Goal: Information Seeking & Learning: Learn about a topic

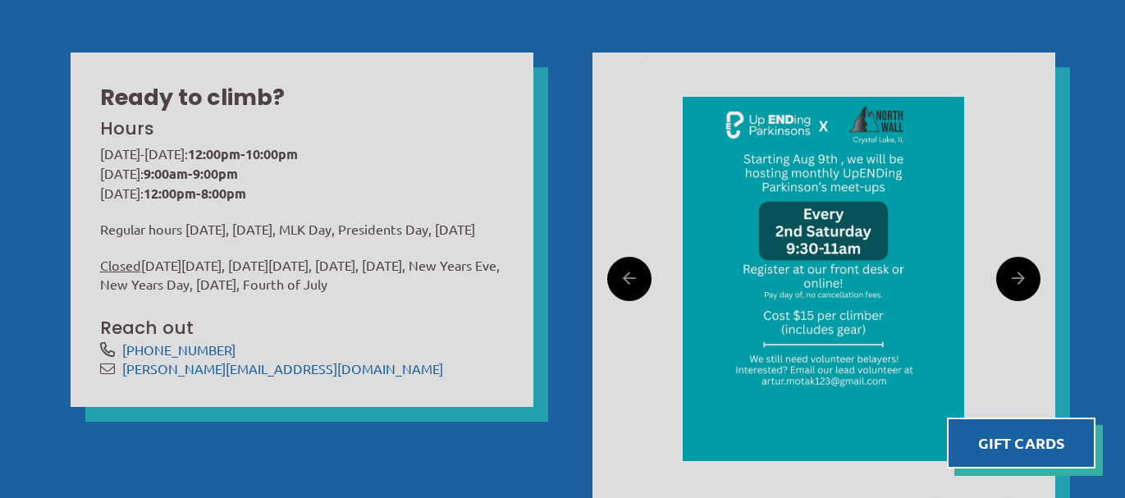
scroll to position [436, 0]
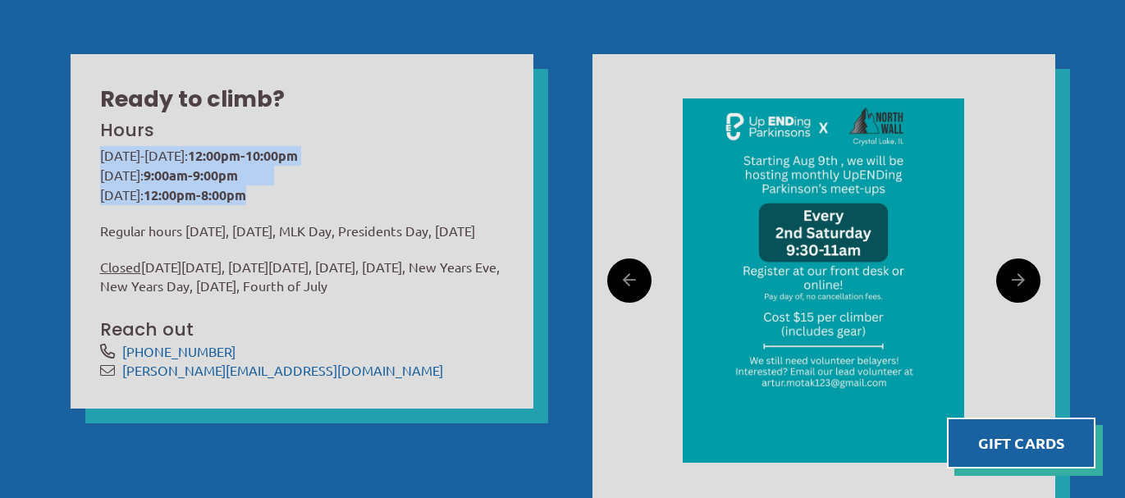
drag, startPoint x: 167, startPoint y: 145, endPoint x: 202, endPoint y: 199, distance: 64.6
click at [202, 200] on div "Hours [DATE]-[DATE]: 12:00pm-10:00pm [DATE]: 9:00am-9:00pm [DATE]: 12:00pm-8:00…" at bounding box center [302, 246] width 404 height 265
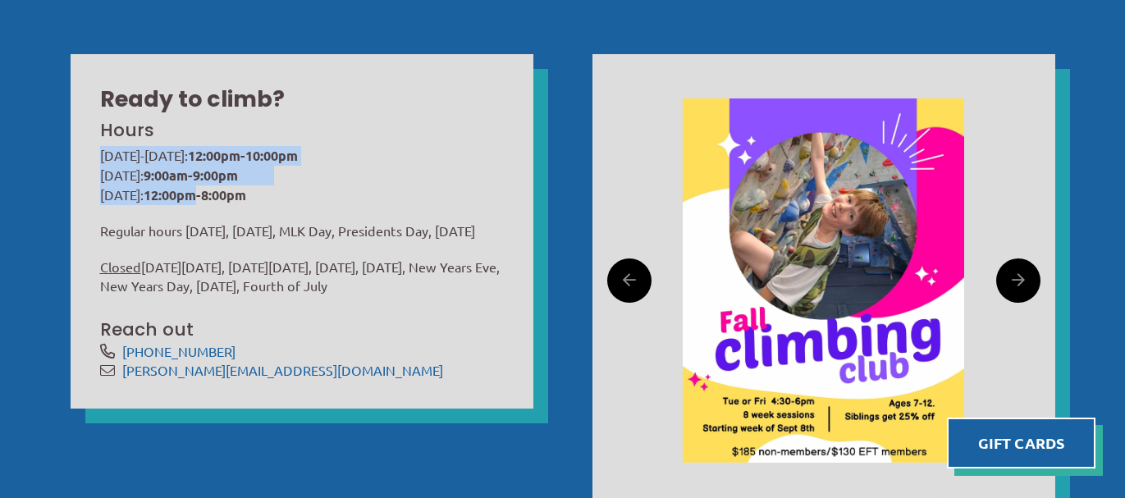
click at [202, 199] on strong "12:00pm-8:00pm" at bounding box center [195, 194] width 103 height 17
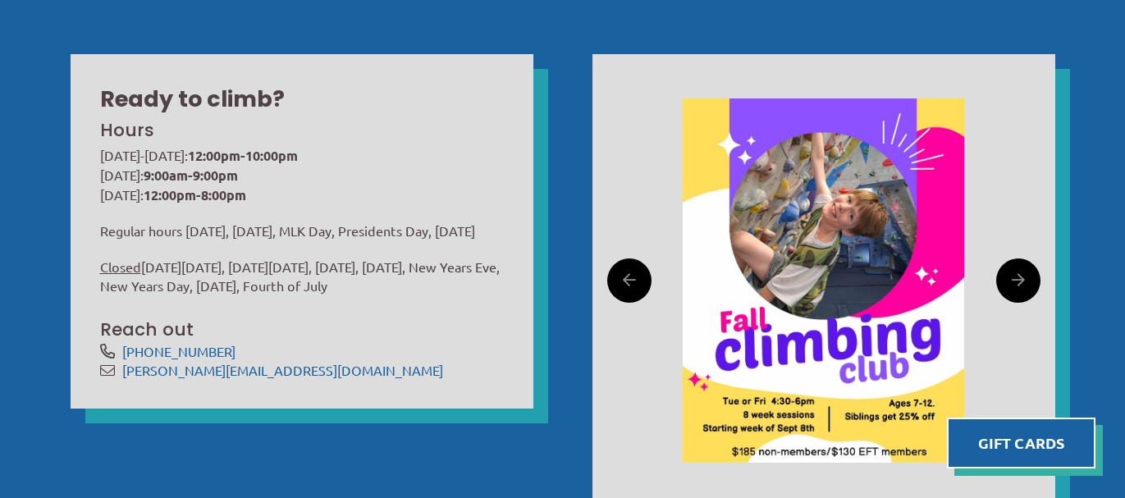
drag, startPoint x: 234, startPoint y: 258, endPoint x: 285, endPoint y: 328, distance: 86.8
click at [285, 328] on div "Hours Monday-Friday: 12:00pm-10:00pm Saturday: 9:00am-9:00pm Sunday: 12:00pm-8:…" at bounding box center [302, 246] width 404 height 265
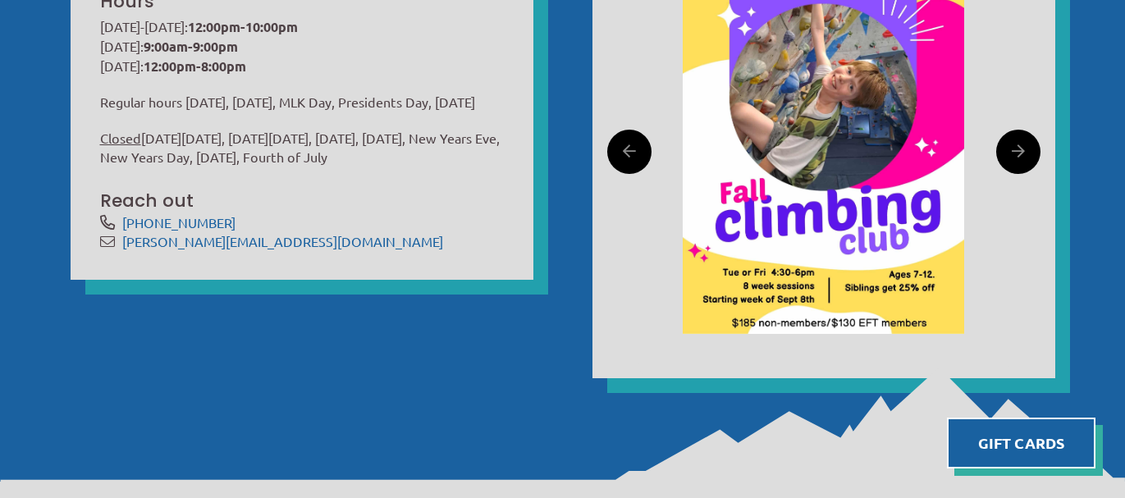
scroll to position [564, 0]
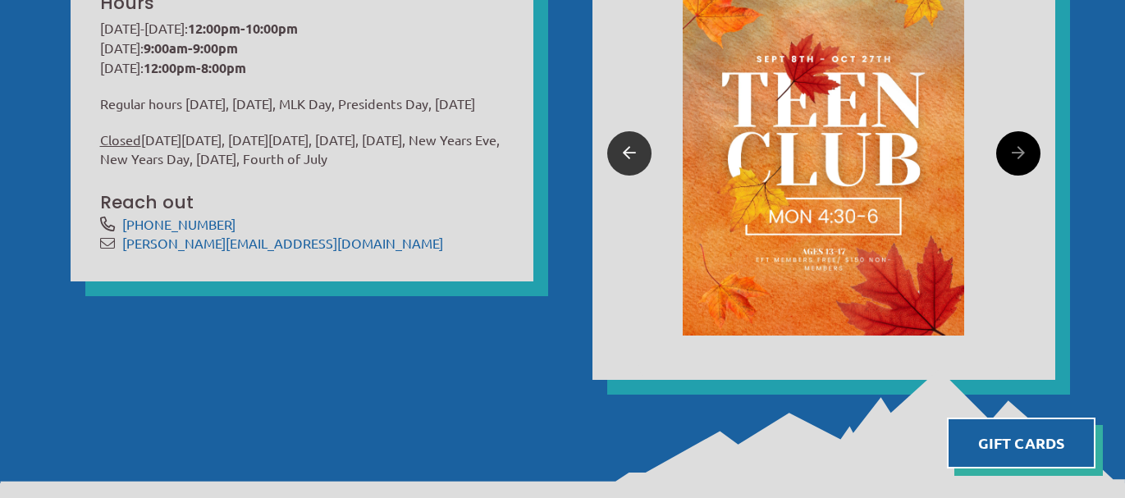
click at [640, 154] on link at bounding box center [629, 153] width 44 height 44
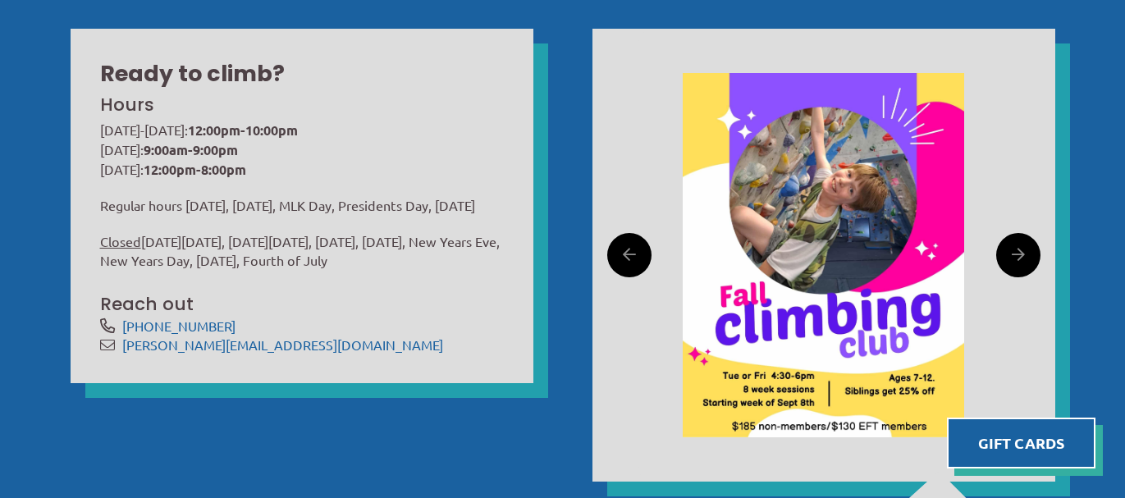
scroll to position [459, 0]
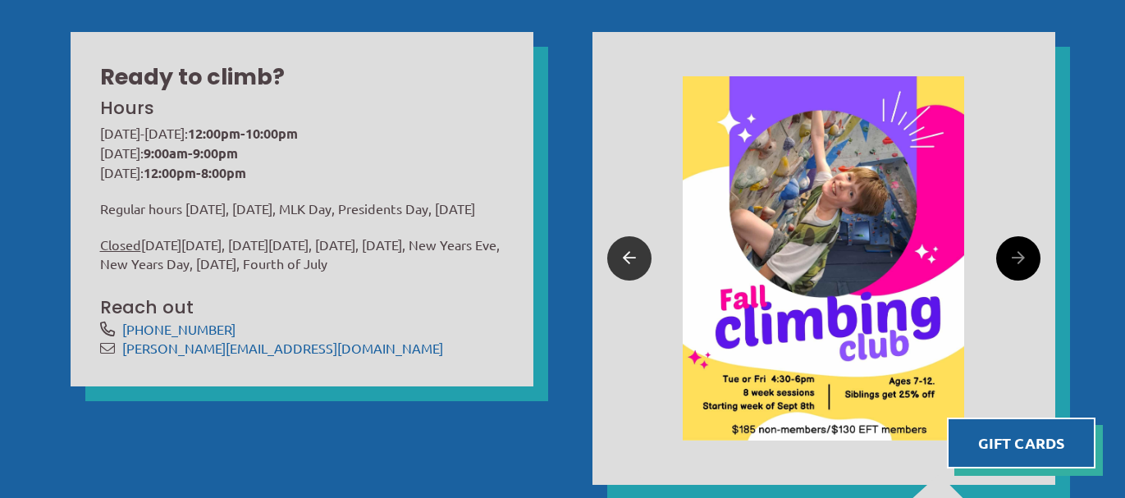
click at [618, 264] on link at bounding box center [629, 258] width 44 height 44
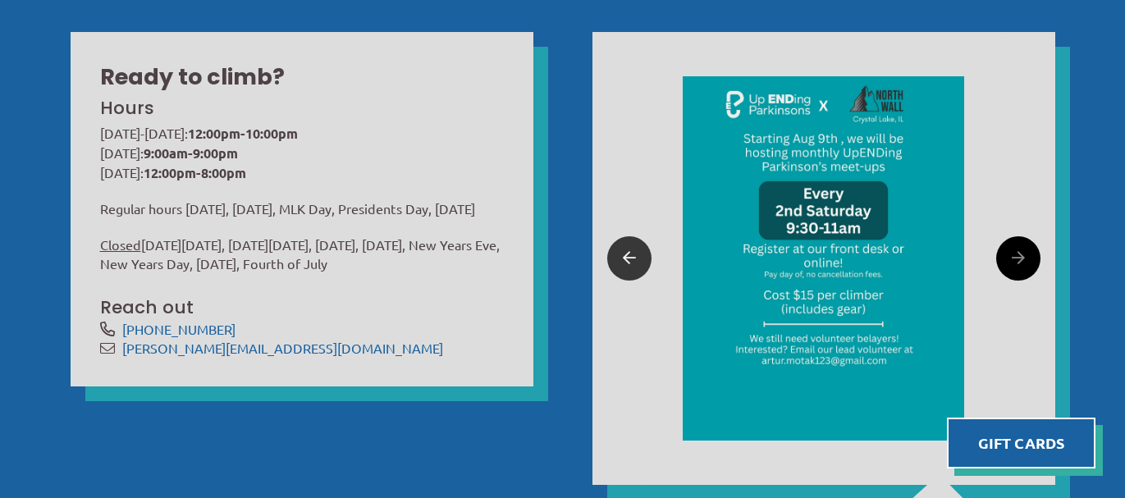
click at [618, 264] on link at bounding box center [629, 258] width 44 height 44
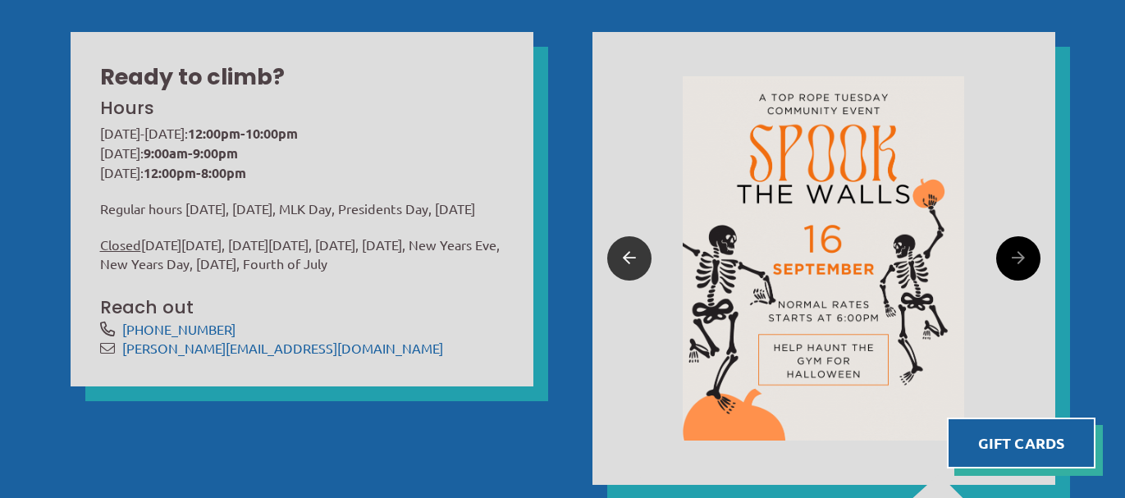
click at [618, 264] on link at bounding box center [629, 258] width 44 height 44
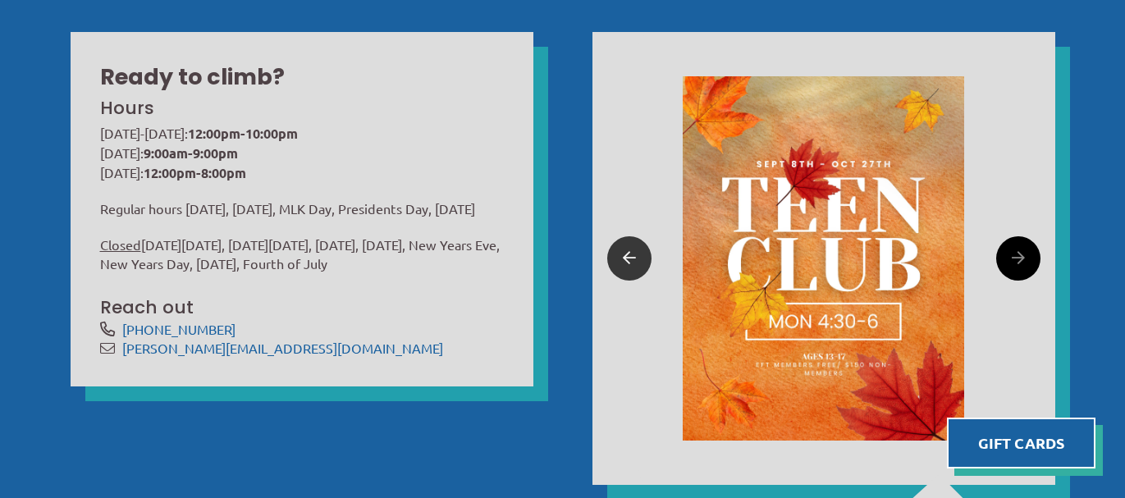
click at [618, 264] on link at bounding box center [629, 258] width 44 height 44
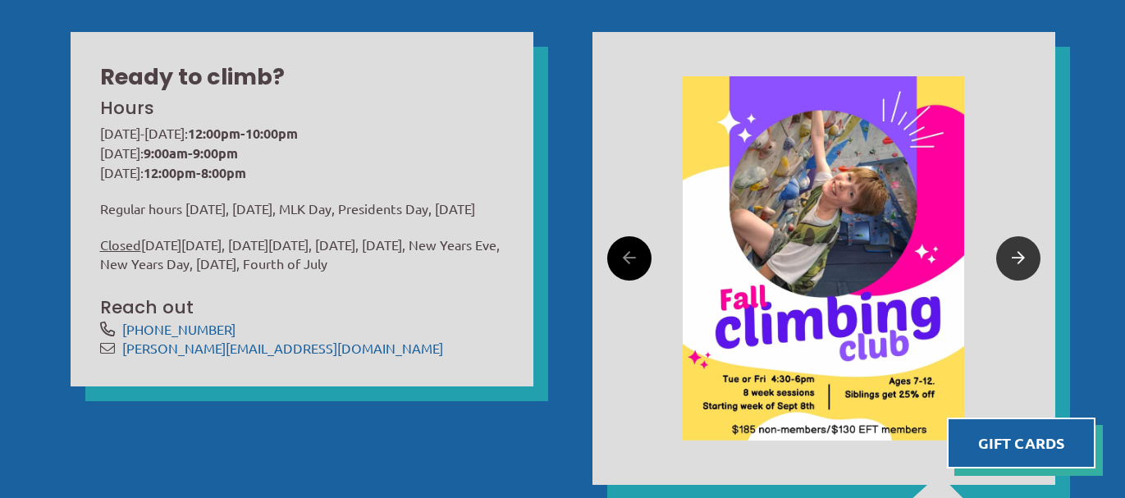
click at [1025, 246] on link at bounding box center [1018, 258] width 44 height 44
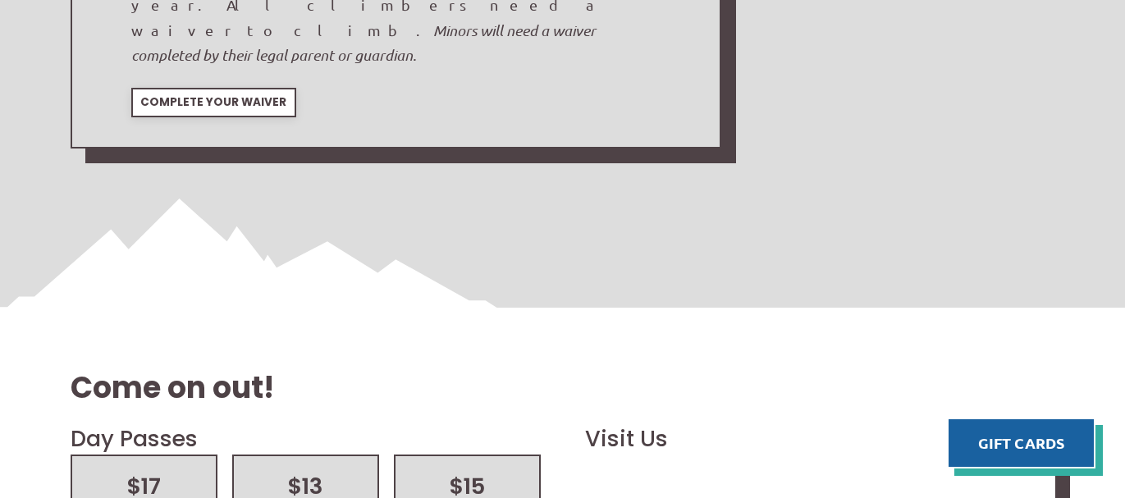
scroll to position [1809, 0]
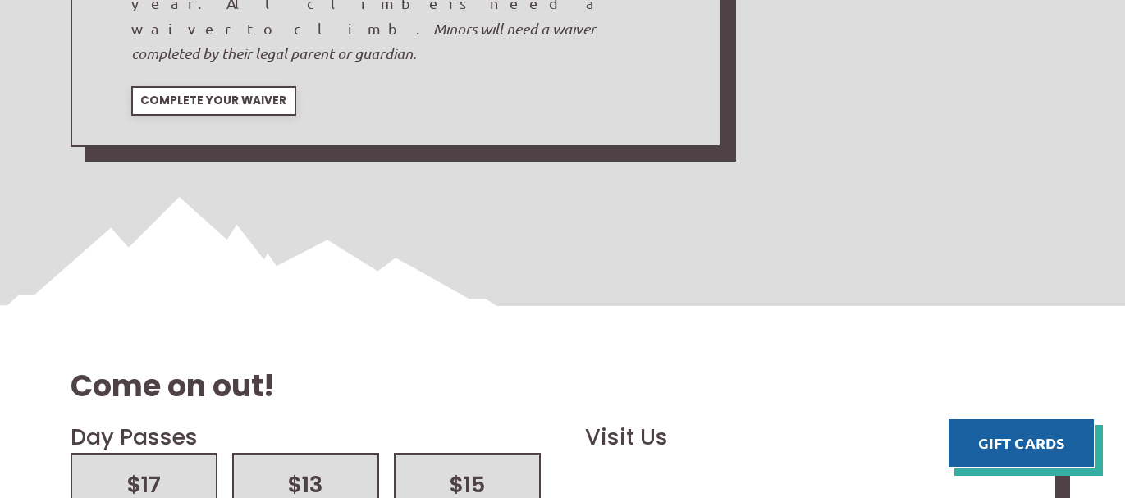
click at [462, 469] on h2 "$15" at bounding box center [467, 484] width 114 height 31
click at [508, 453] on div "$15 Discount" at bounding box center [467, 492] width 147 height 78
click at [338, 469] on div "$13 Kids (12 and under)" at bounding box center [306, 491] width 114 height 45
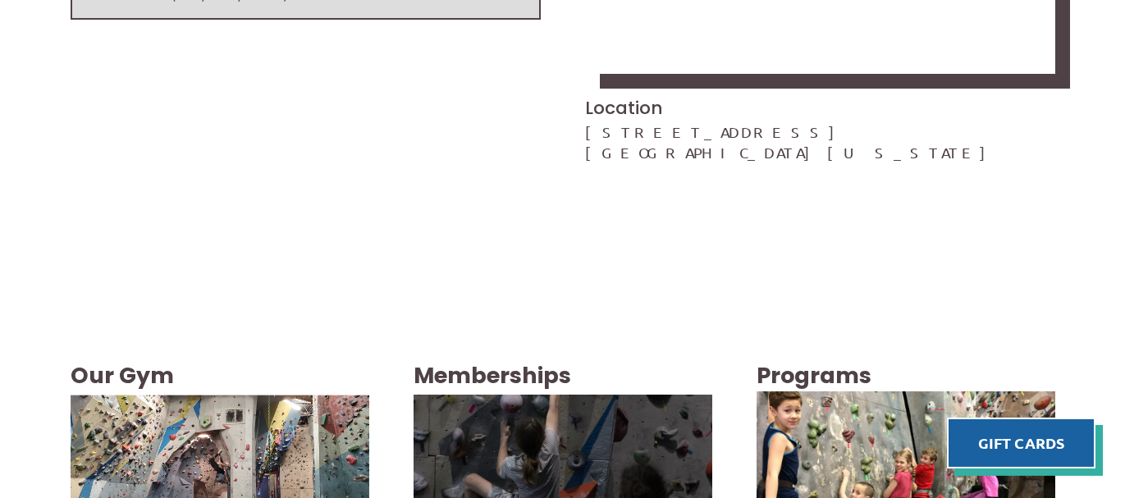
scroll to position [2576, 0]
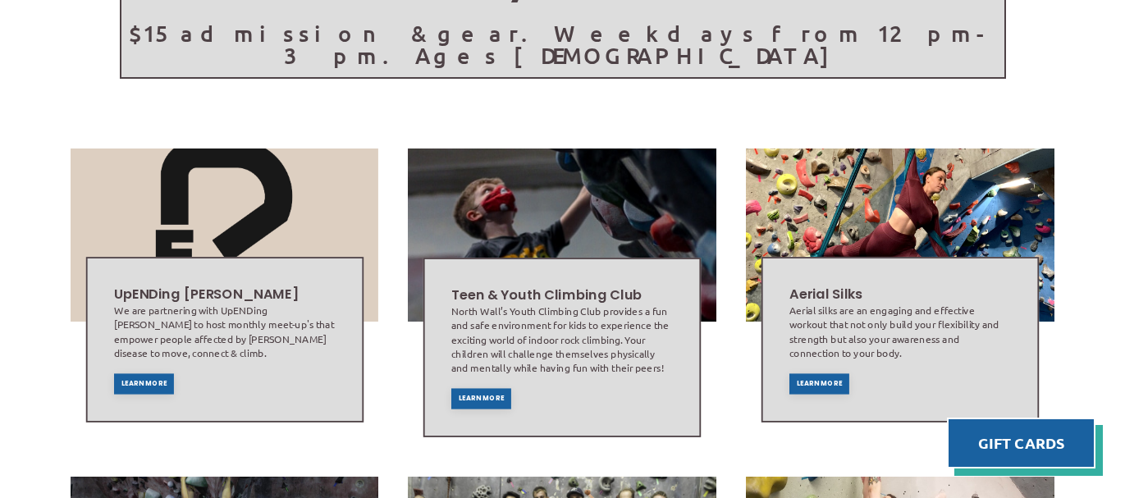
scroll to position [159, 0]
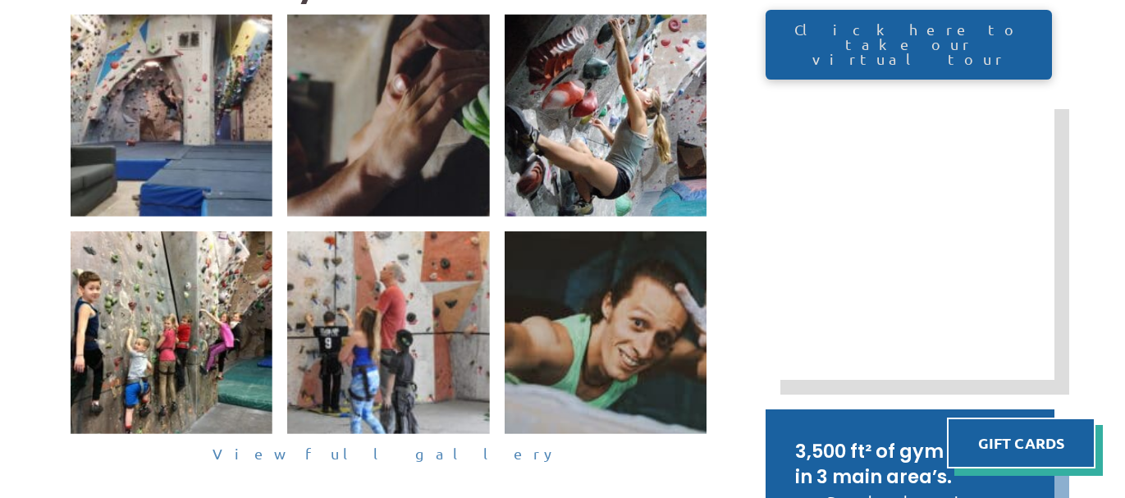
scroll to position [364, 0]
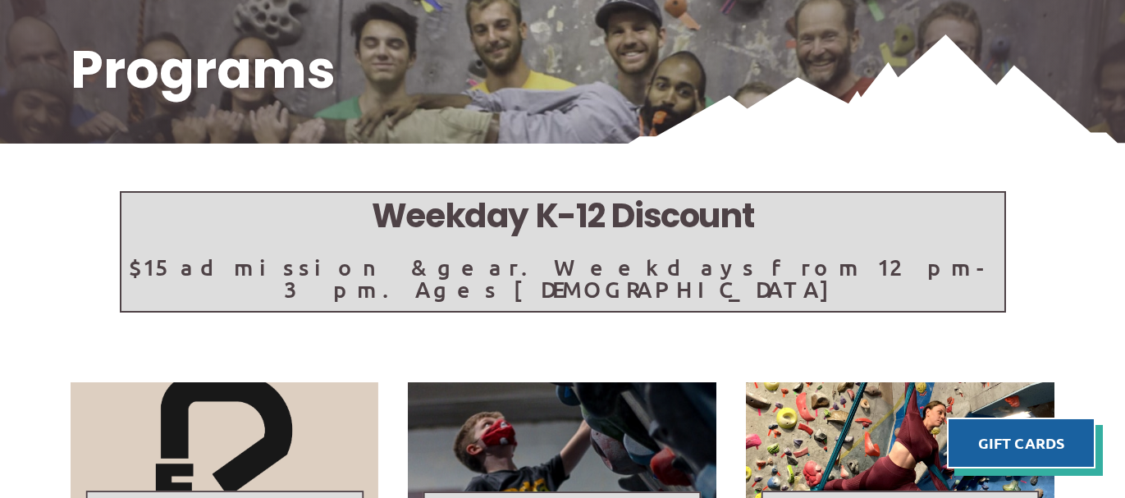
scroll to position [153, 0]
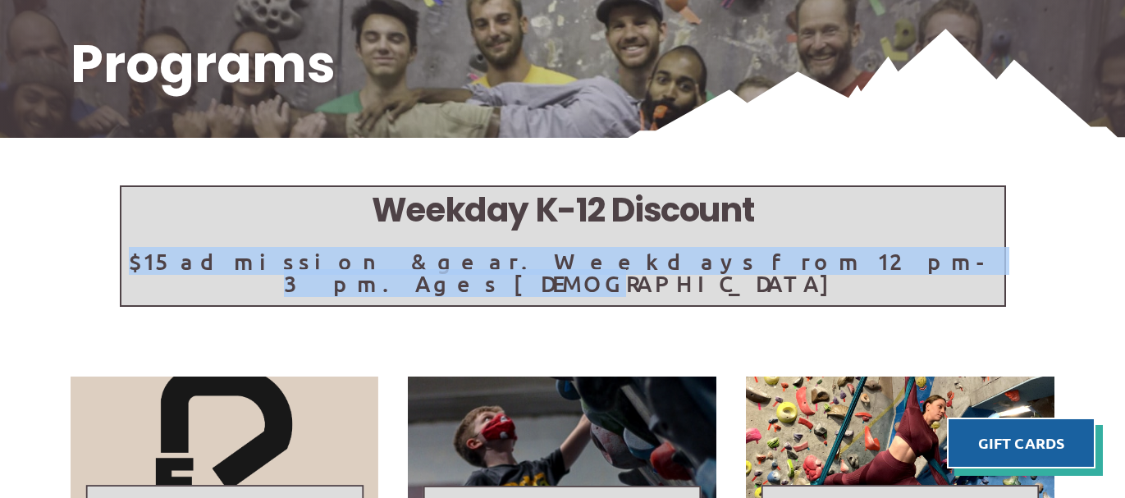
drag, startPoint x: 894, startPoint y: 267, endPoint x: 232, endPoint y: 246, distance: 662.3
click at [232, 246] on div "Weekday K-12 Discount $15 admission & gear. Weekdays from 12pm-3pm. Ages 5 - 17" at bounding box center [563, 245] width 886 height 121
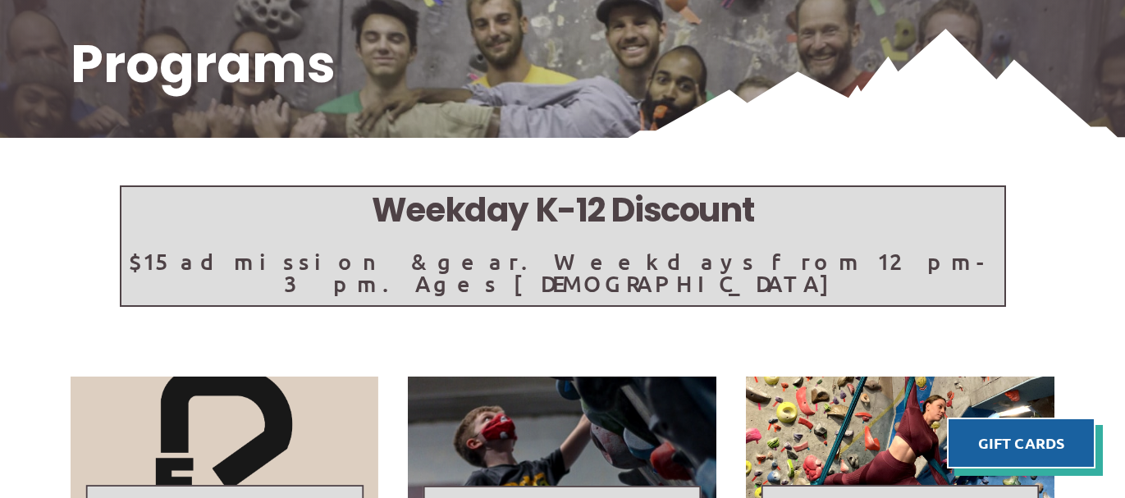
click at [231, 246] on div "Weekday K-12 Discount $15 admission & gear. Weekdays from 12pm-3pm. Ages 5 - 17" at bounding box center [563, 245] width 886 height 121
click at [557, 251] on p "$15 admission & gear. Weekdays from 12pm-3pm. Ages 5 - 17" at bounding box center [562, 272] width 883 height 44
click at [555, 202] on h5 "Weekday K-12 Discount" at bounding box center [562, 210] width 883 height 47
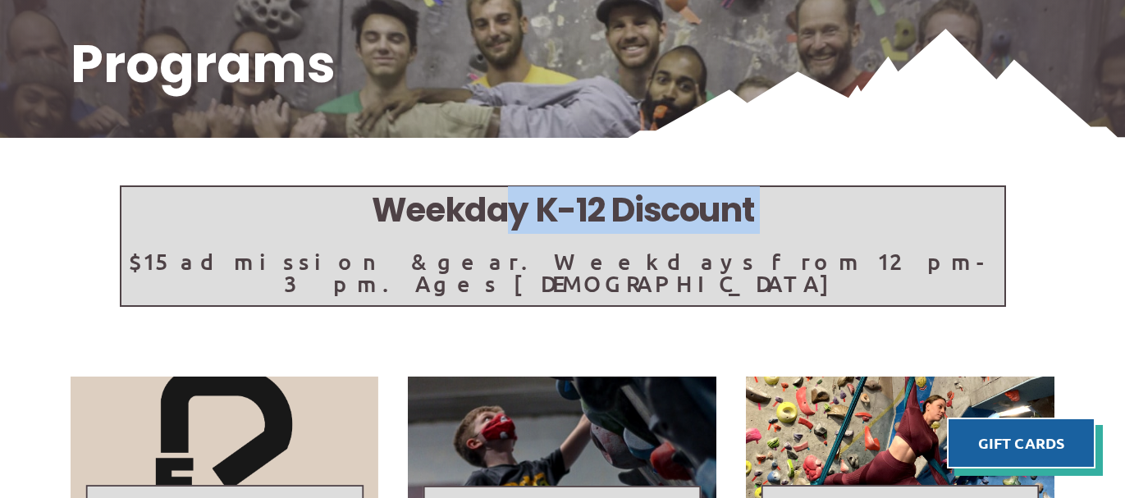
drag, startPoint x: 504, startPoint y: 202, endPoint x: 839, endPoint y: 239, distance: 336.7
click at [839, 240] on div "Weekday K-12 Discount $15 admission & gear. Weekdays from 12pm-3pm. Ages 5 - 17" at bounding box center [563, 245] width 886 height 121
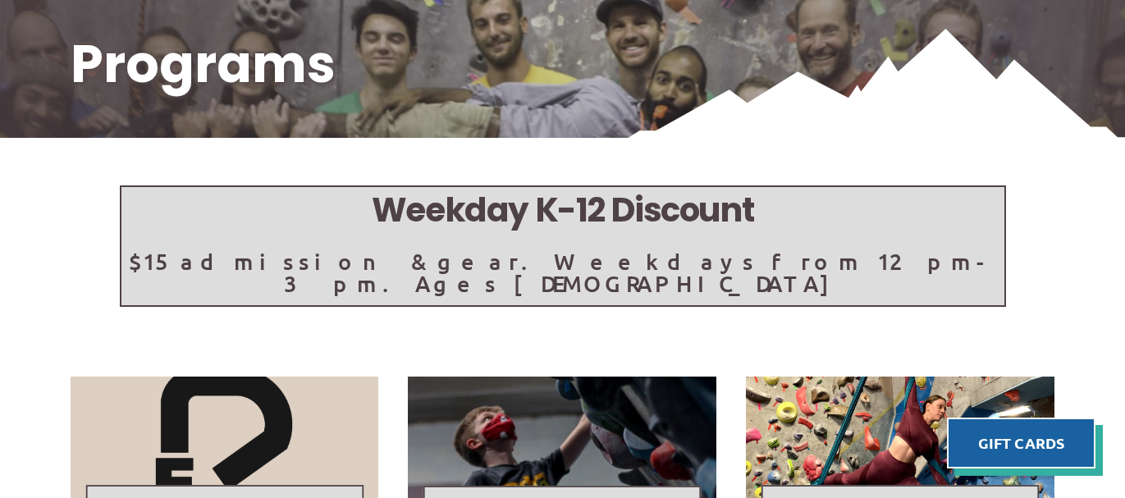
click at [839, 239] on div "Weekday K-12 Discount $15 admission & gear. Weekdays from 12pm-3pm. Ages 5 - 17" at bounding box center [563, 245] width 886 height 121
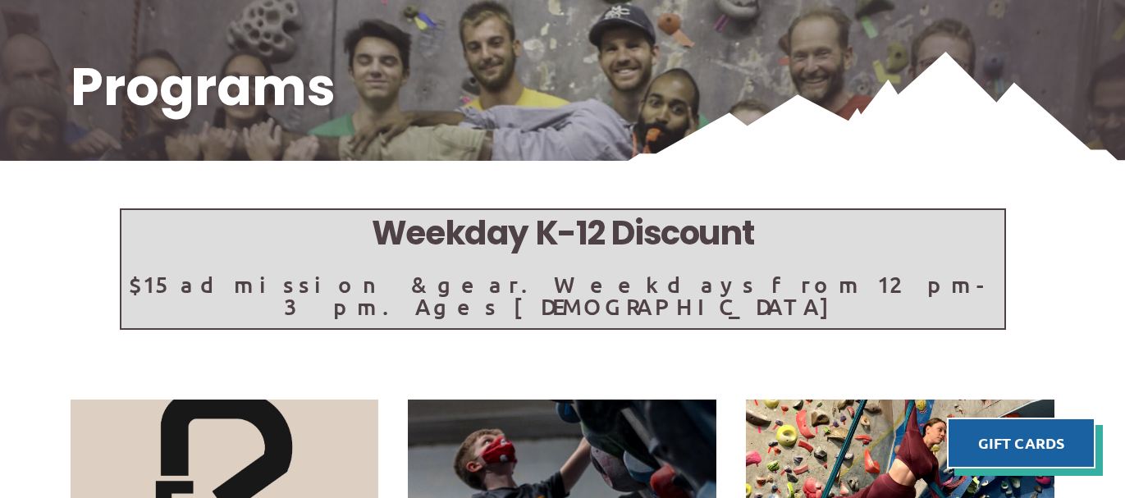
scroll to position [7, 0]
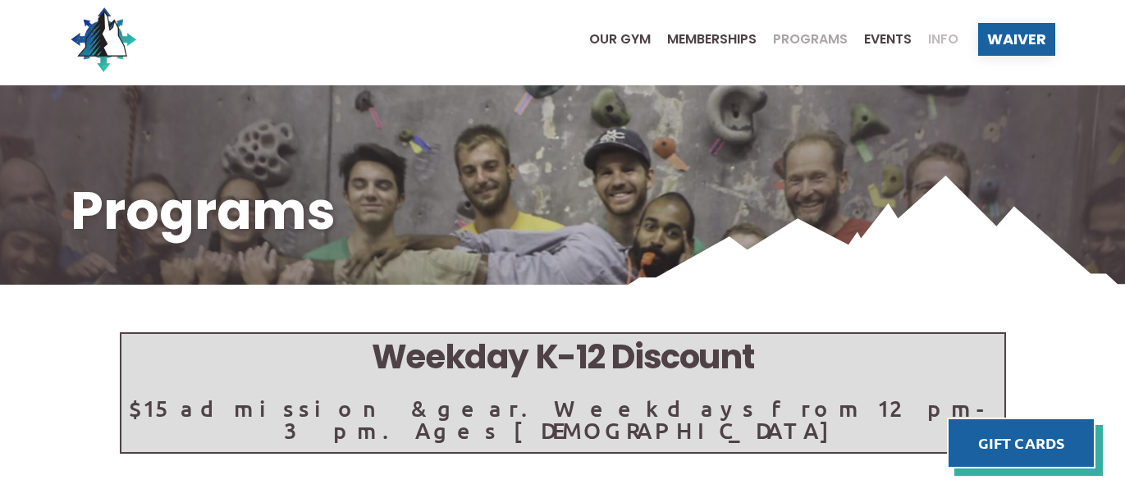
click at [938, 38] on span "Info" at bounding box center [943, 39] width 30 height 13
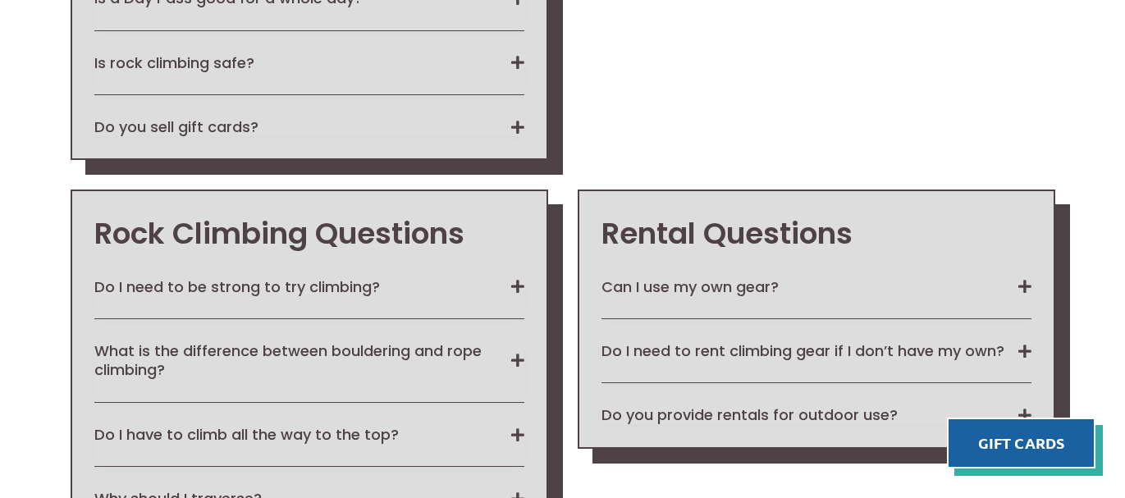
scroll to position [1970, 0]
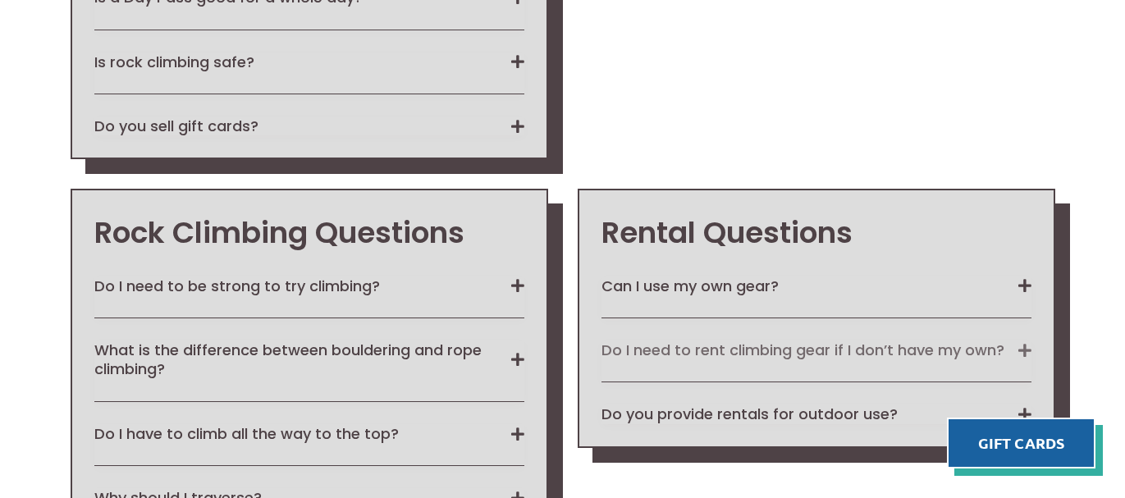
click at [708, 340] on button "Do I need to rent climbing gear if I don’t have my own?" at bounding box center [816, 349] width 430 height 19
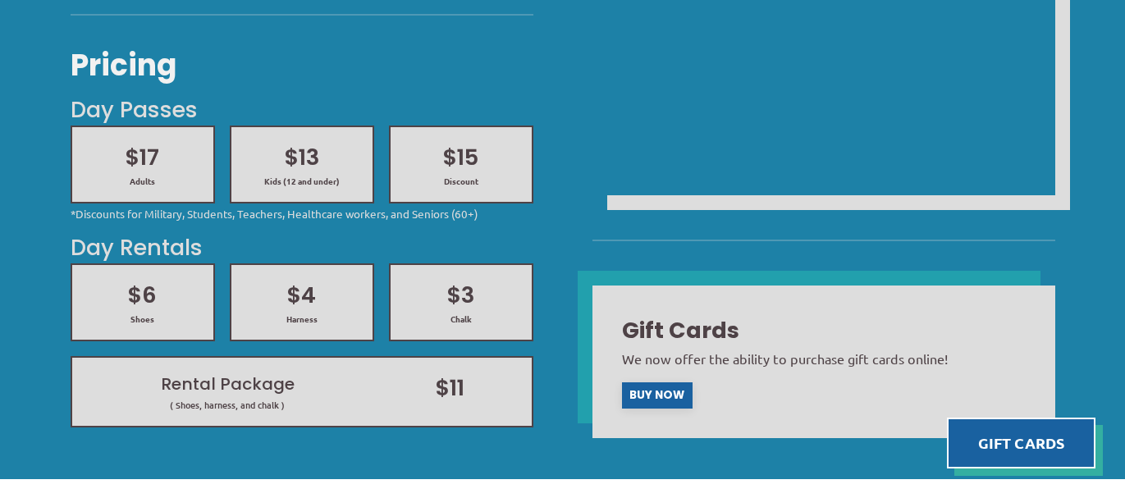
scroll to position [746, 0]
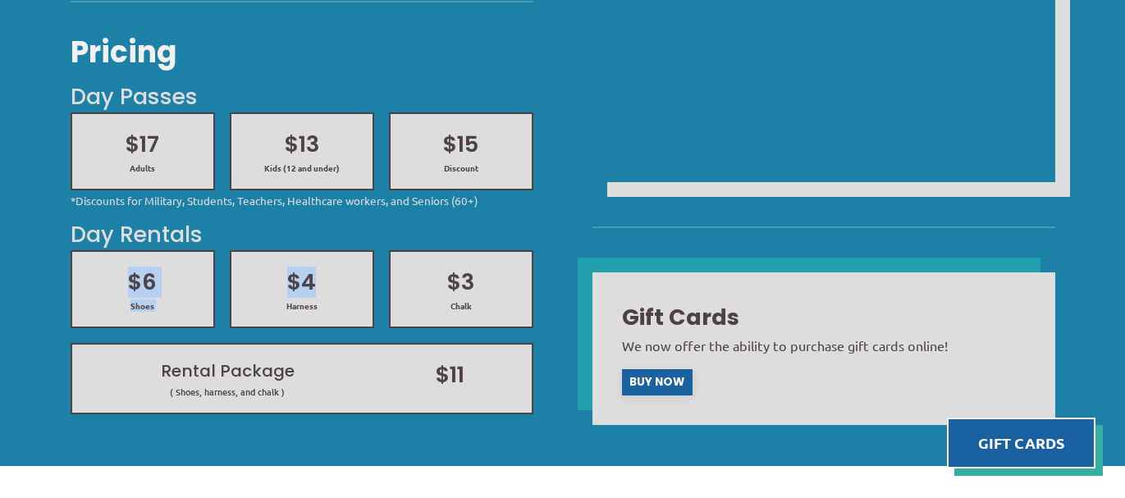
drag, startPoint x: 358, startPoint y: 281, endPoint x: 121, endPoint y: 274, distance: 237.2
click at [121, 274] on div "$6 Shoes $4 Harness $3 Chalk" at bounding box center [301, 289] width 477 height 93
drag, startPoint x: 324, startPoint y: 148, endPoint x: 265, endPoint y: 144, distance: 59.2
click at [265, 144] on h2 "$13" at bounding box center [302, 144] width 112 height 31
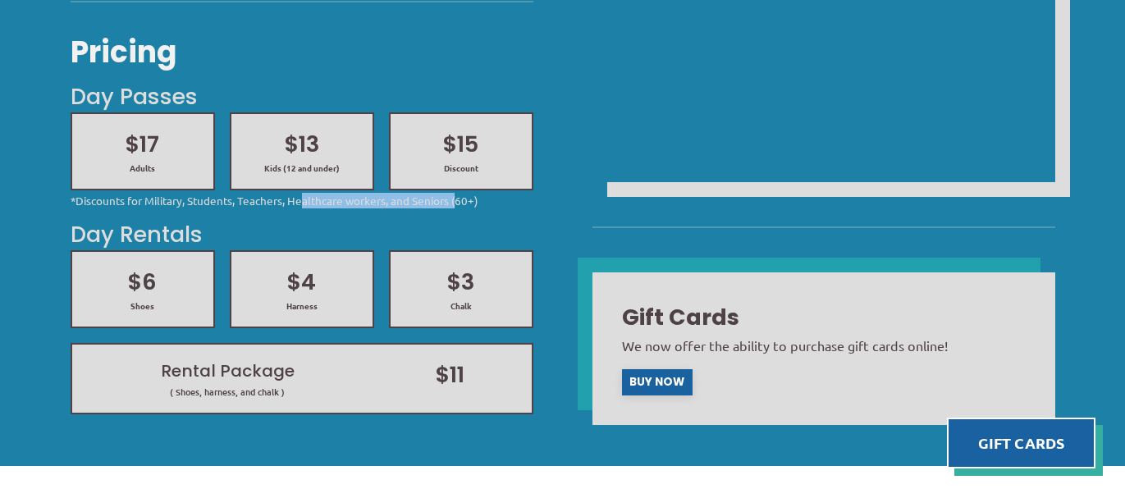
drag, startPoint x: 459, startPoint y: 207, endPoint x: 301, endPoint y: 209, distance: 158.3
click at [301, 209] on div "Pricing Day Passes $17 Adults $13 Kids (12 and under) $15 Discount *Discounts f…" at bounding box center [302, 1] width 463 height 856
click at [301, 210] on div "Pricing Day Passes $17 Adults $13 Kids (12 and under) $15 Discount *Discounts f…" at bounding box center [302, 1] width 463 height 856
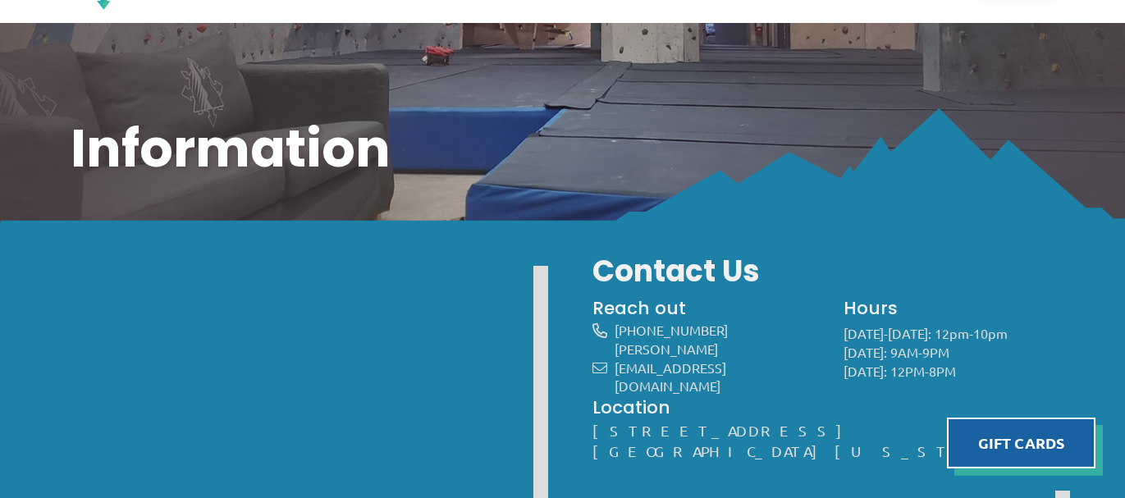
scroll to position [0, 0]
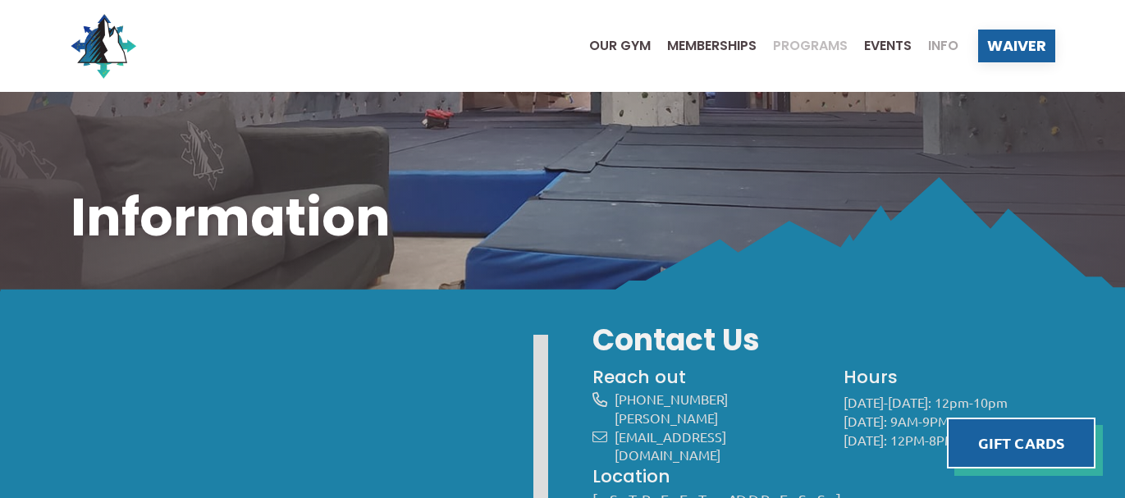
click at [824, 45] on span "Programs" at bounding box center [810, 45] width 75 height 13
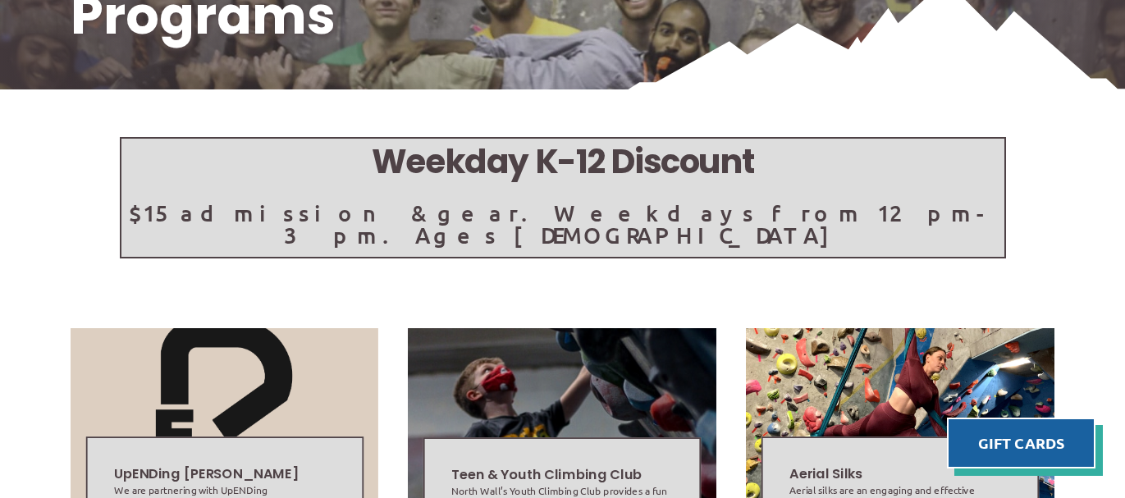
scroll to position [201, 0]
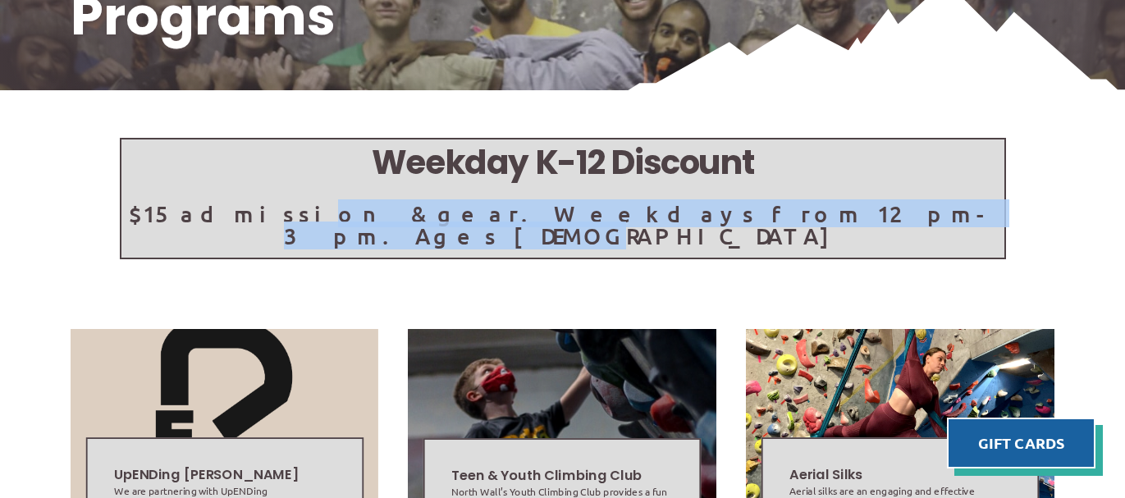
drag, startPoint x: 371, startPoint y: 206, endPoint x: 983, endPoint y: 210, distance: 612.7
click at [983, 211] on p "$15 admission & gear. Weekdays from 12pm-3pm. Ages 5 - 17" at bounding box center [562, 225] width 883 height 44
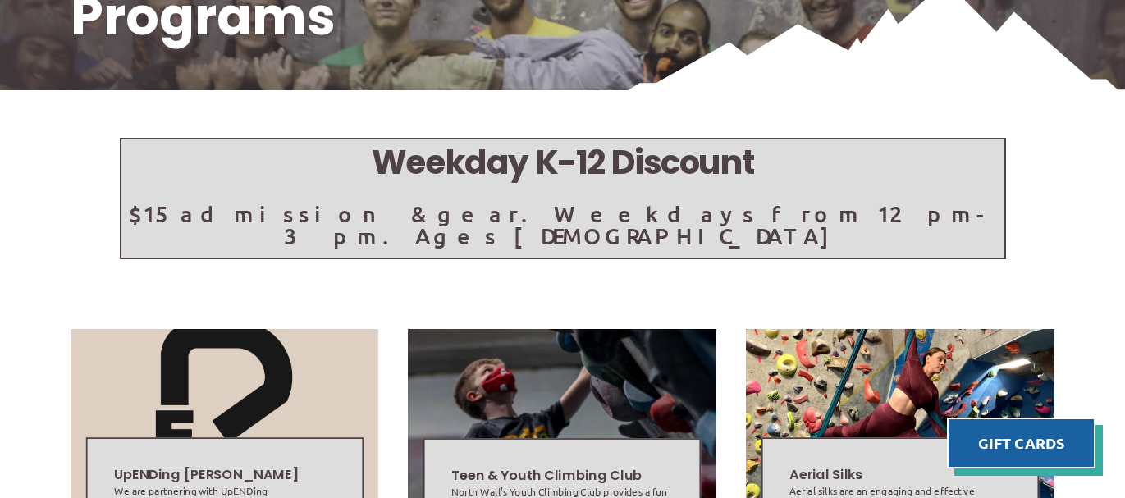
click at [983, 210] on p "$15 admission & gear. Weekdays from 12pm-3pm. Ages 5 - 17" at bounding box center [562, 225] width 883 height 44
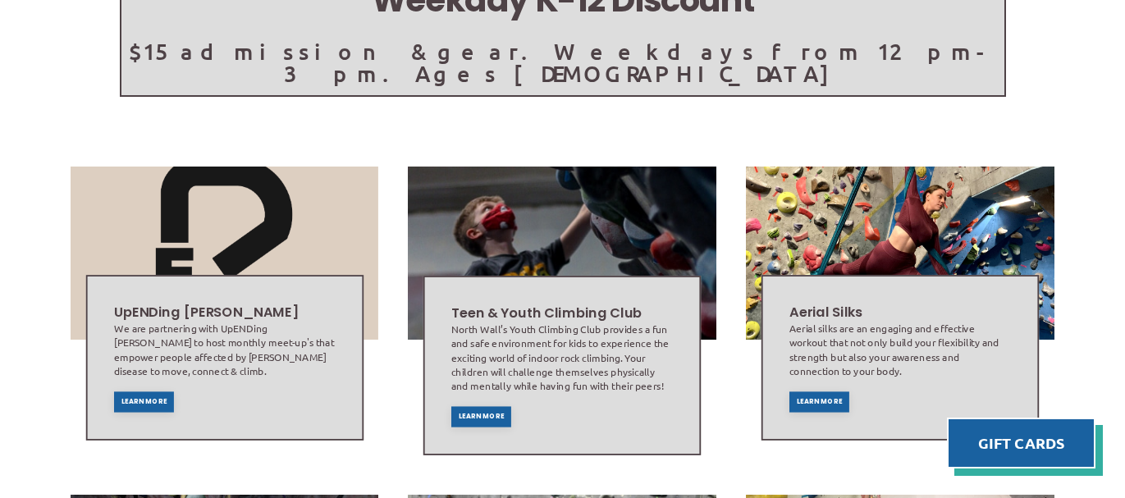
scroll to position [0, 0]
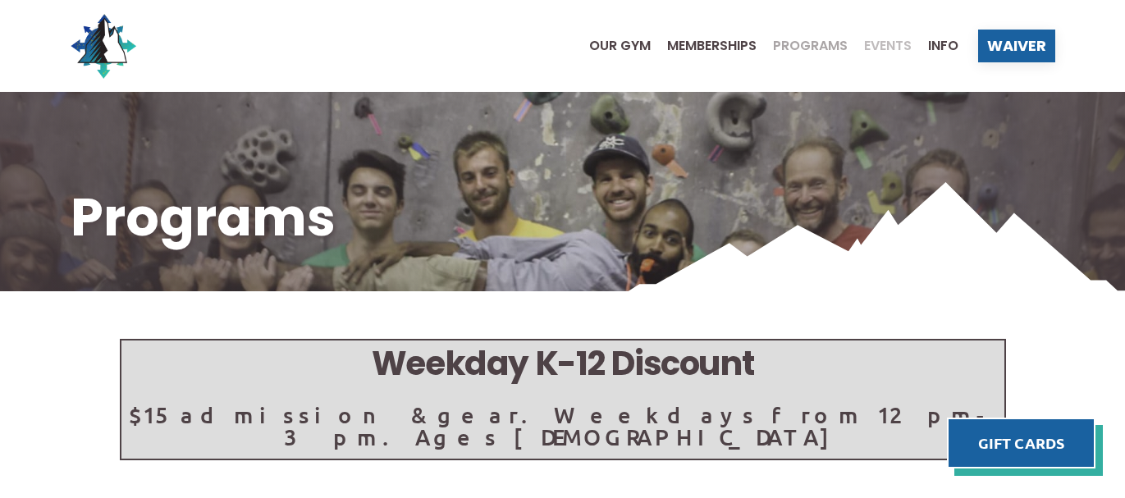
click at [880, 48] on span "Events" at bounding box center [888, 45] width 48 height 13
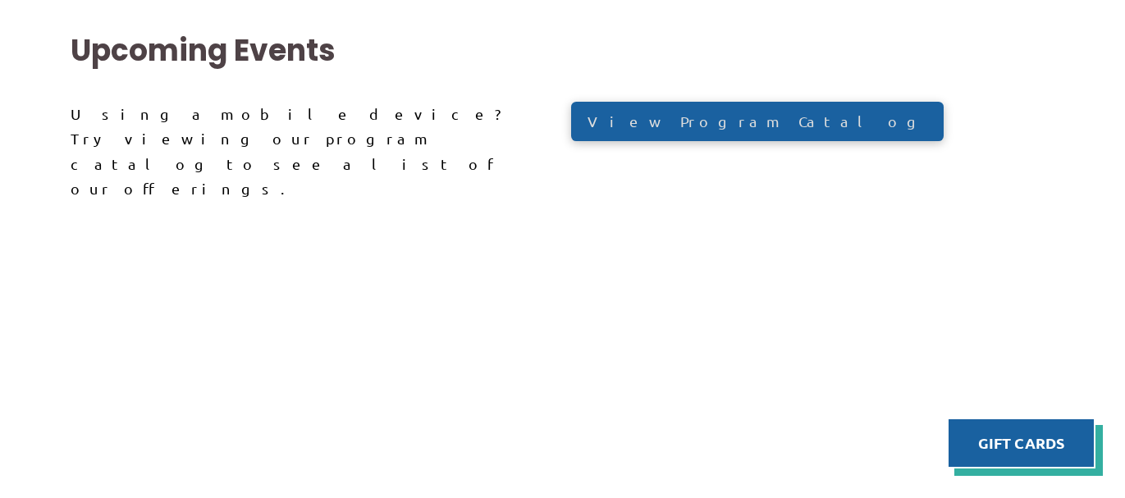
scroll to position [39, 0]
